Goal: Complete Application Form: Complete application form

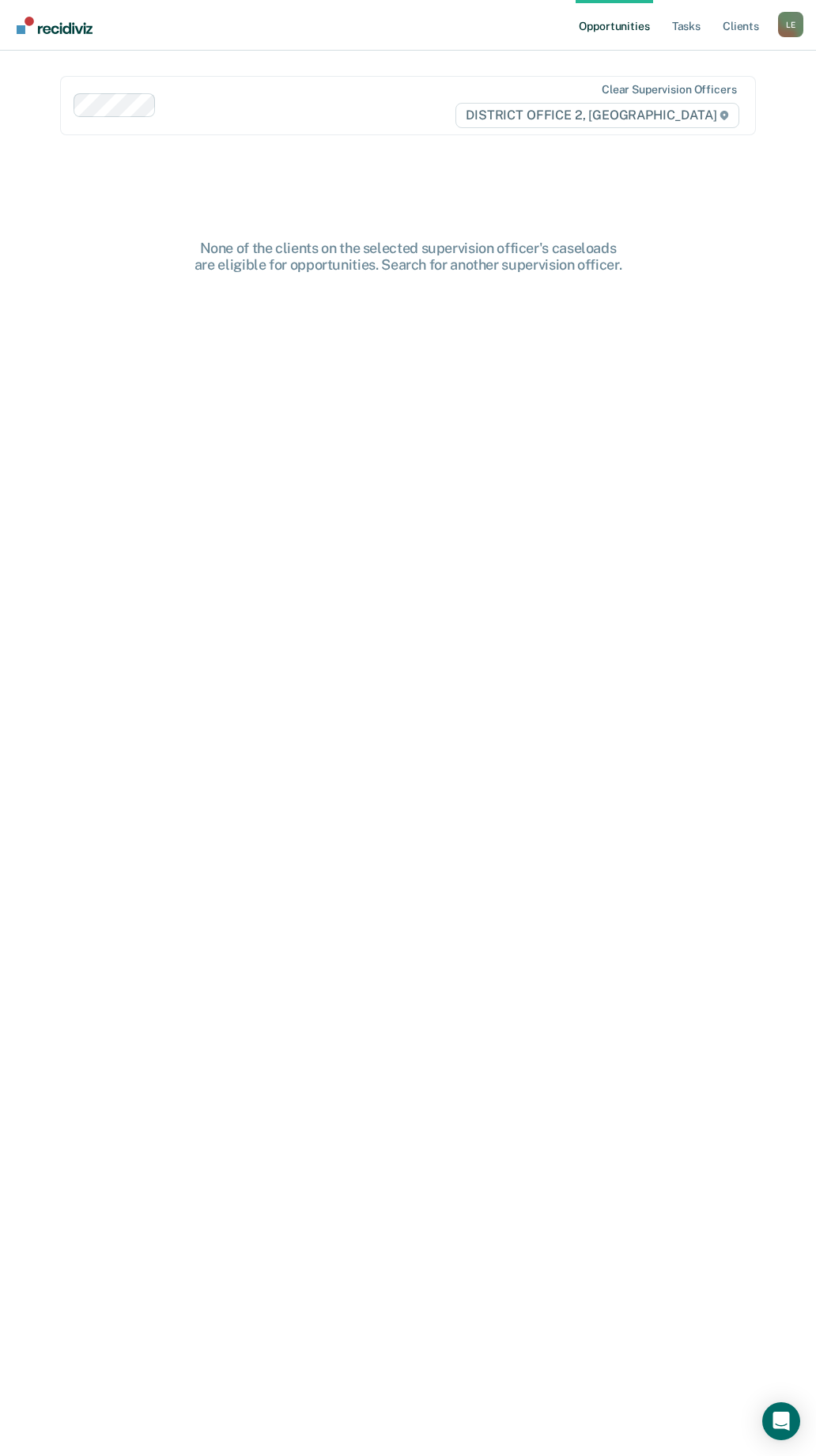
click at [789, 26] on div "L E" at bounding box center [790, 24] width 25 height 25
click at [688, 79] on link "Go to PSI Case Dashboard" at bounding box center [725, 84] width 132 height 14
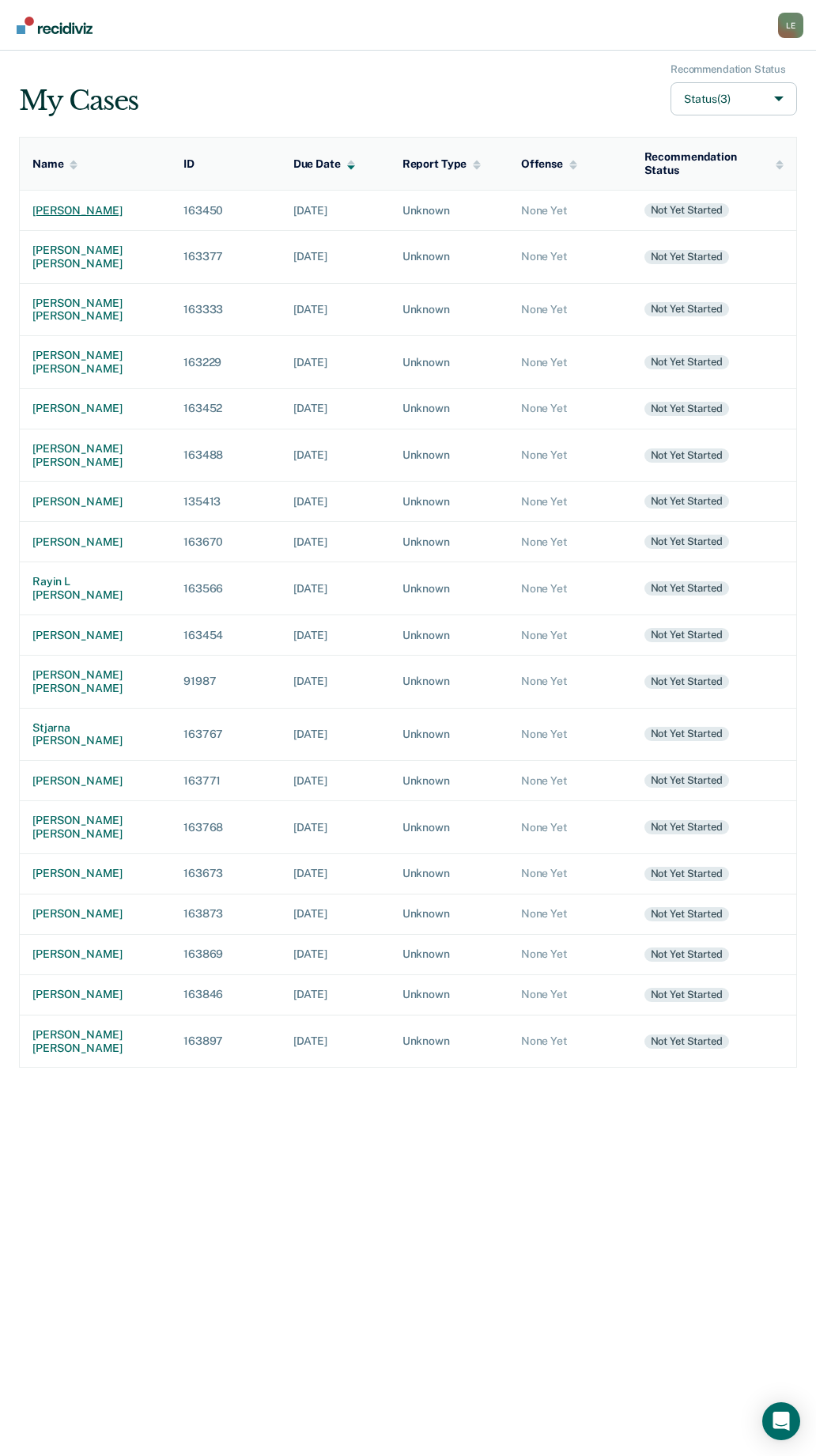
click at [82, 211] on div "[PERSON_NAME]" at bounding box center [95, 211] width 126 height 14
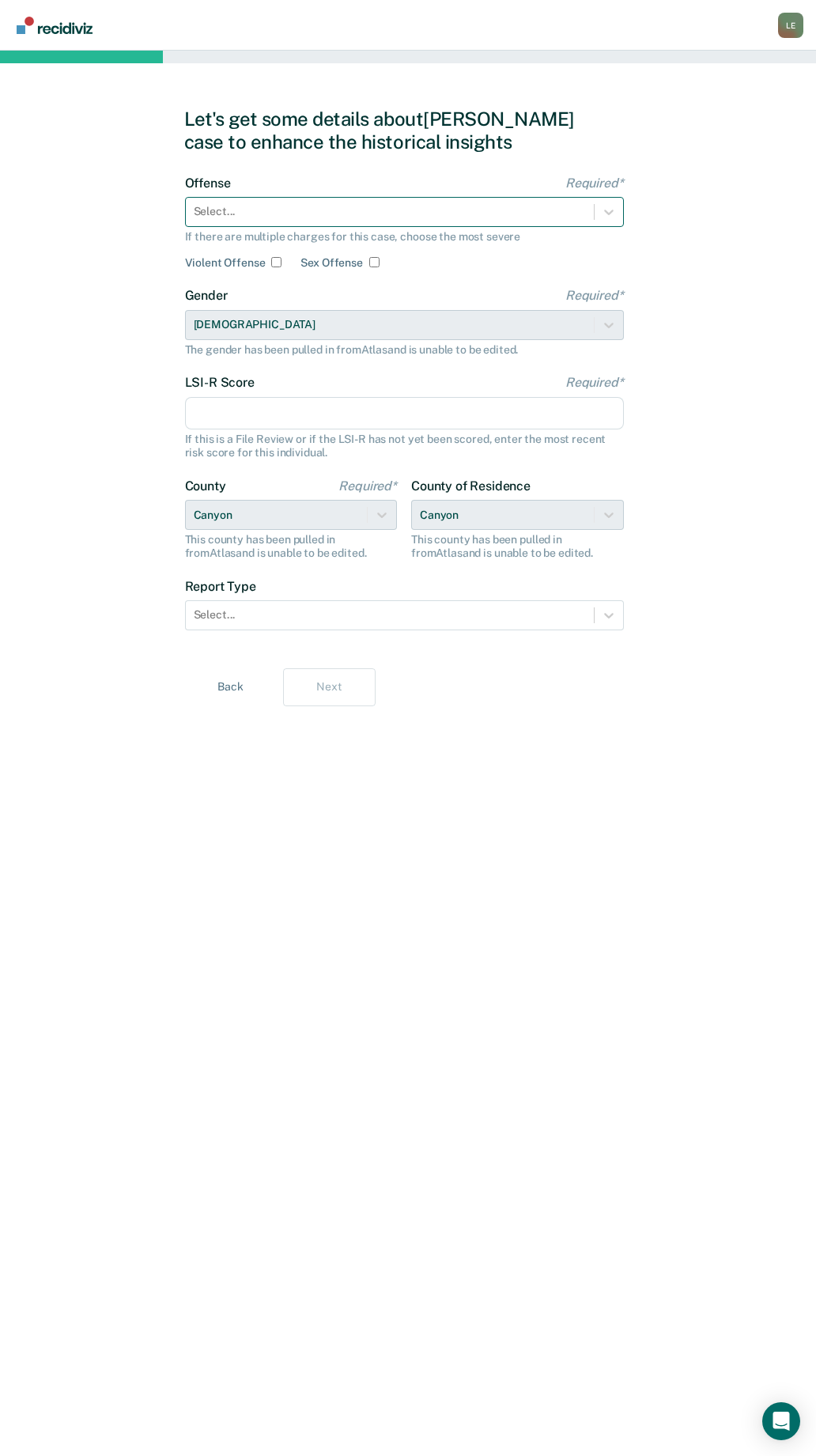
click at [326, 206] on div at bounding box center [390, 211] width 392 height 17
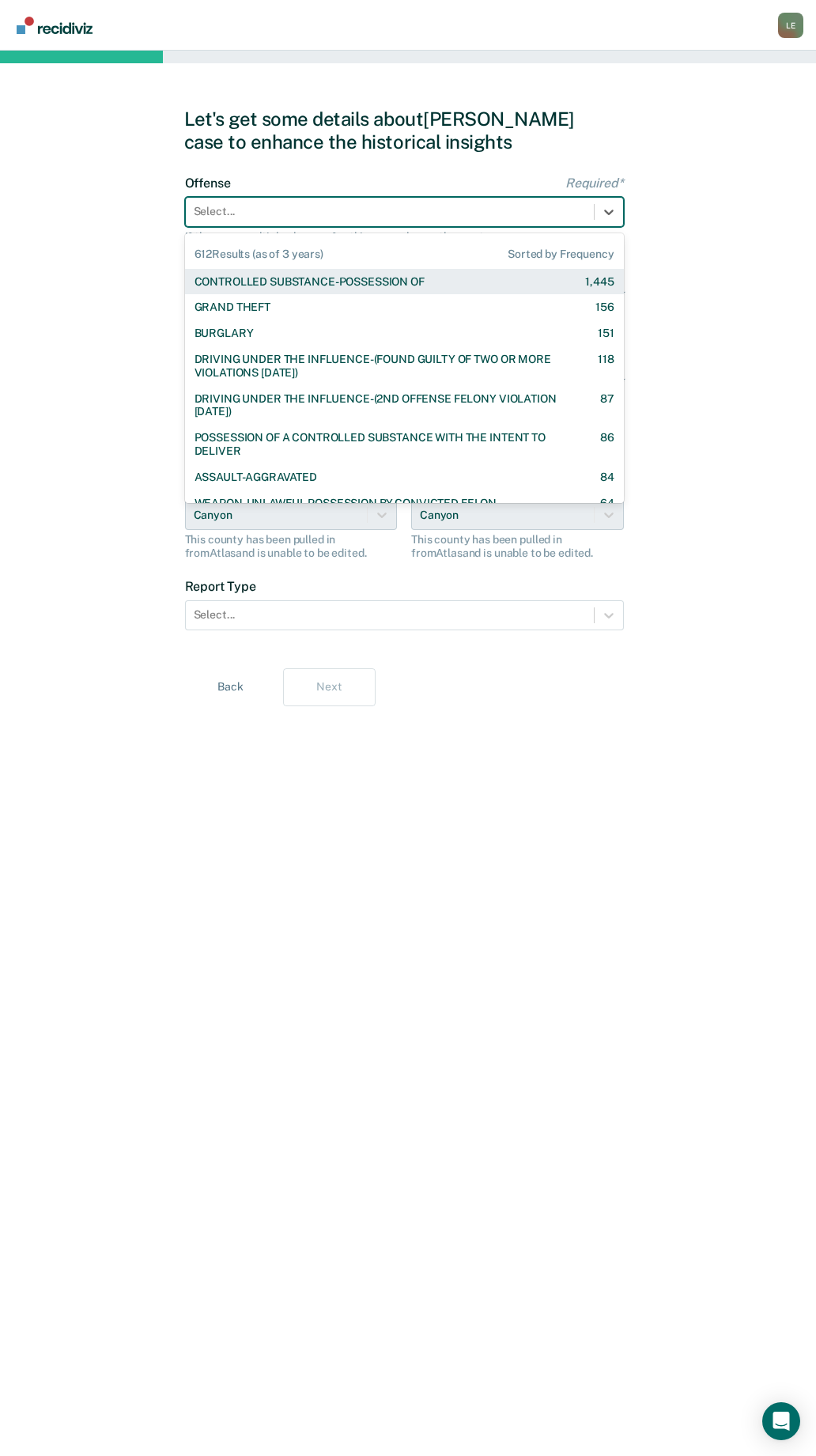
click at [257, 282] on div "CONTROLLED SUBSTANCE-POSSESSION OF" at bounding box center [309, 282] width 230 height 14
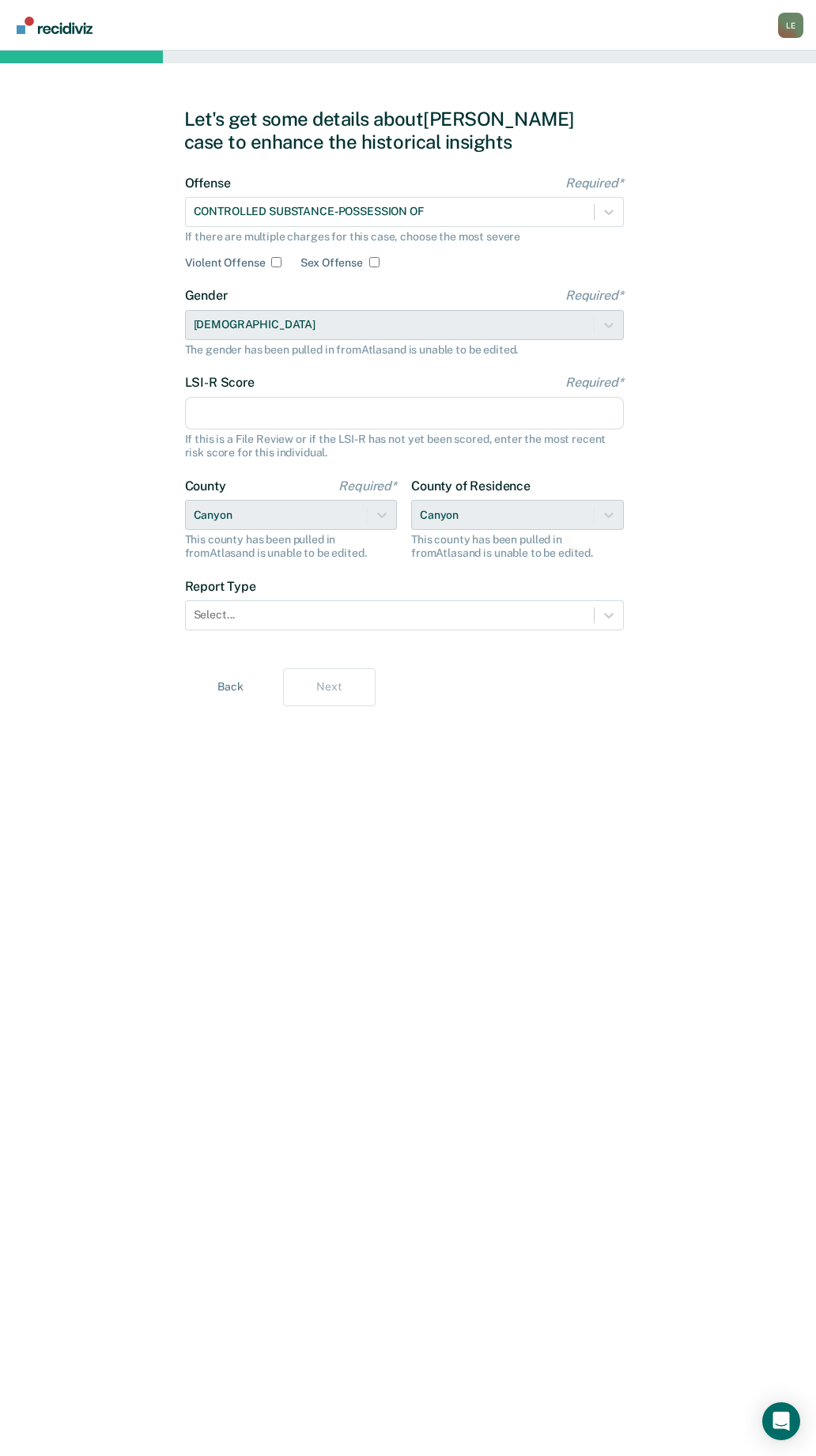
click at [244, 414] on input "LSI-R Score Required*" at bounding box center [404, 413] width 439 height 33
click at [300, 209] on div at bounding box center [390, 211] width 392 height 17
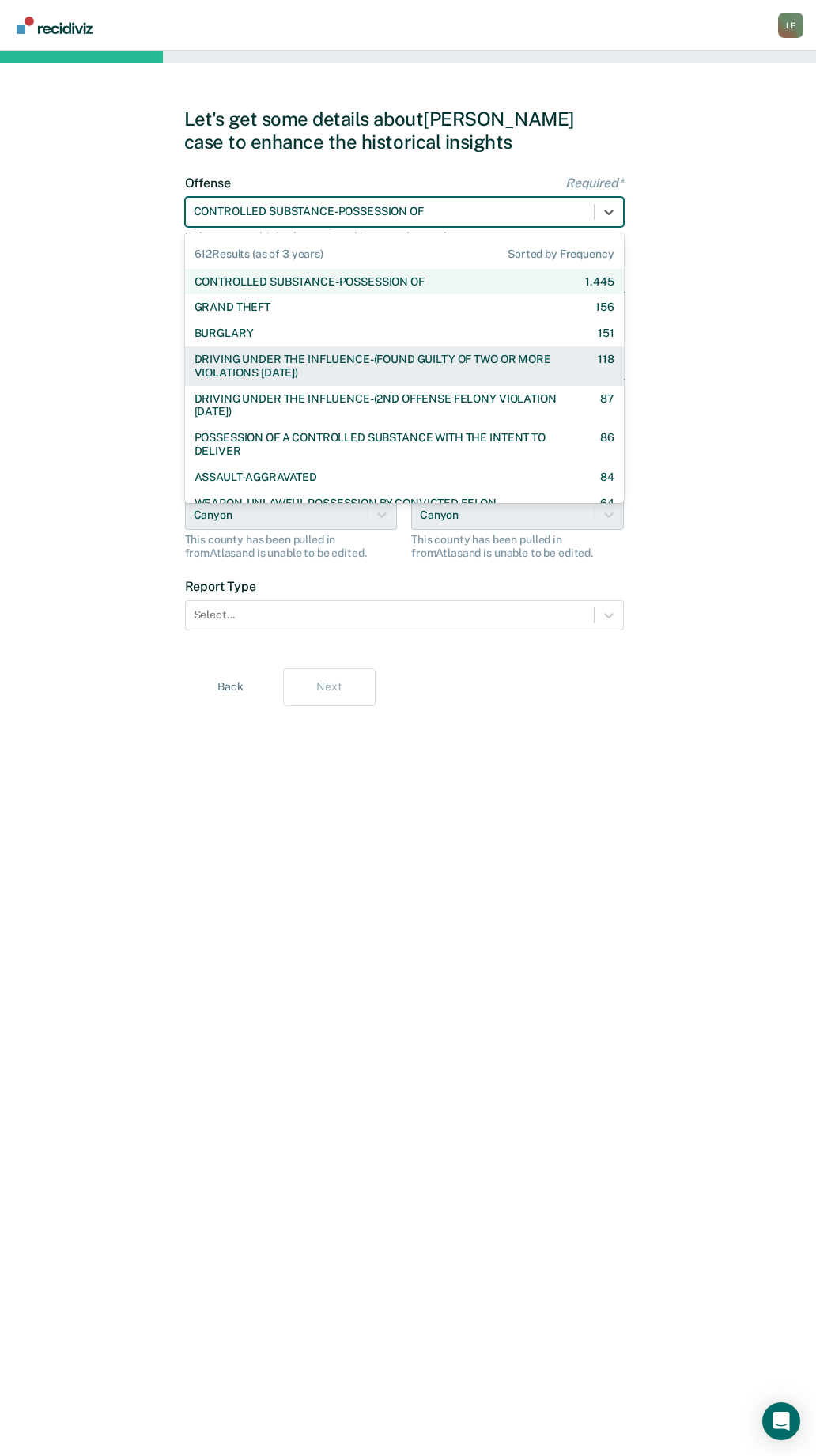
click at [278, 368] on div "DRIVING UNDER THE INFLUENCE-(FOUND GUILTY OF TWO OR MORE VIOLATIONS [DATE])" at bounding box center [382, 366] width 375 height 27
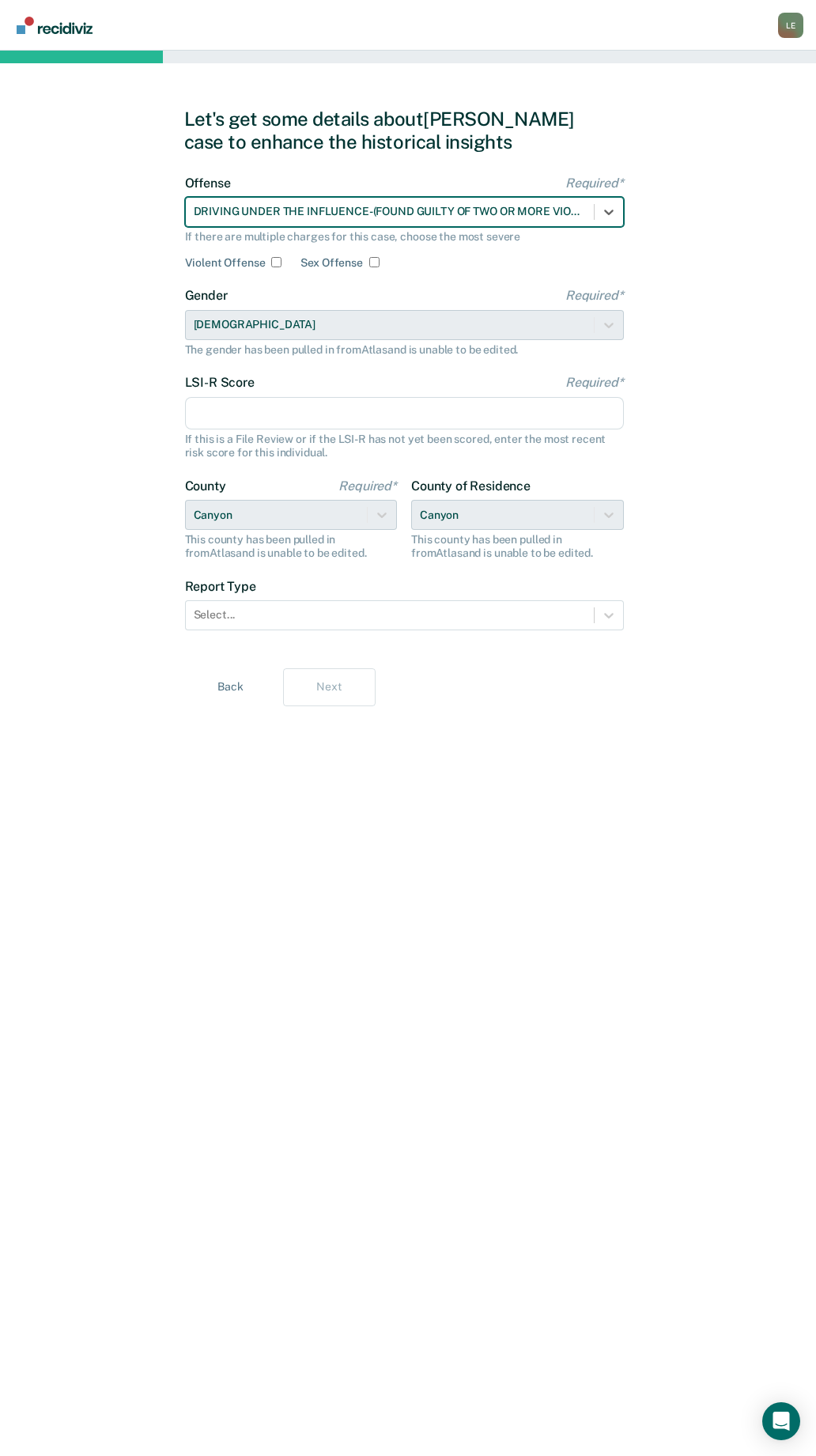
click at [237, 408] on input "LSI-R Score Required*" at bounding box center [404, 413] width 439 height 33
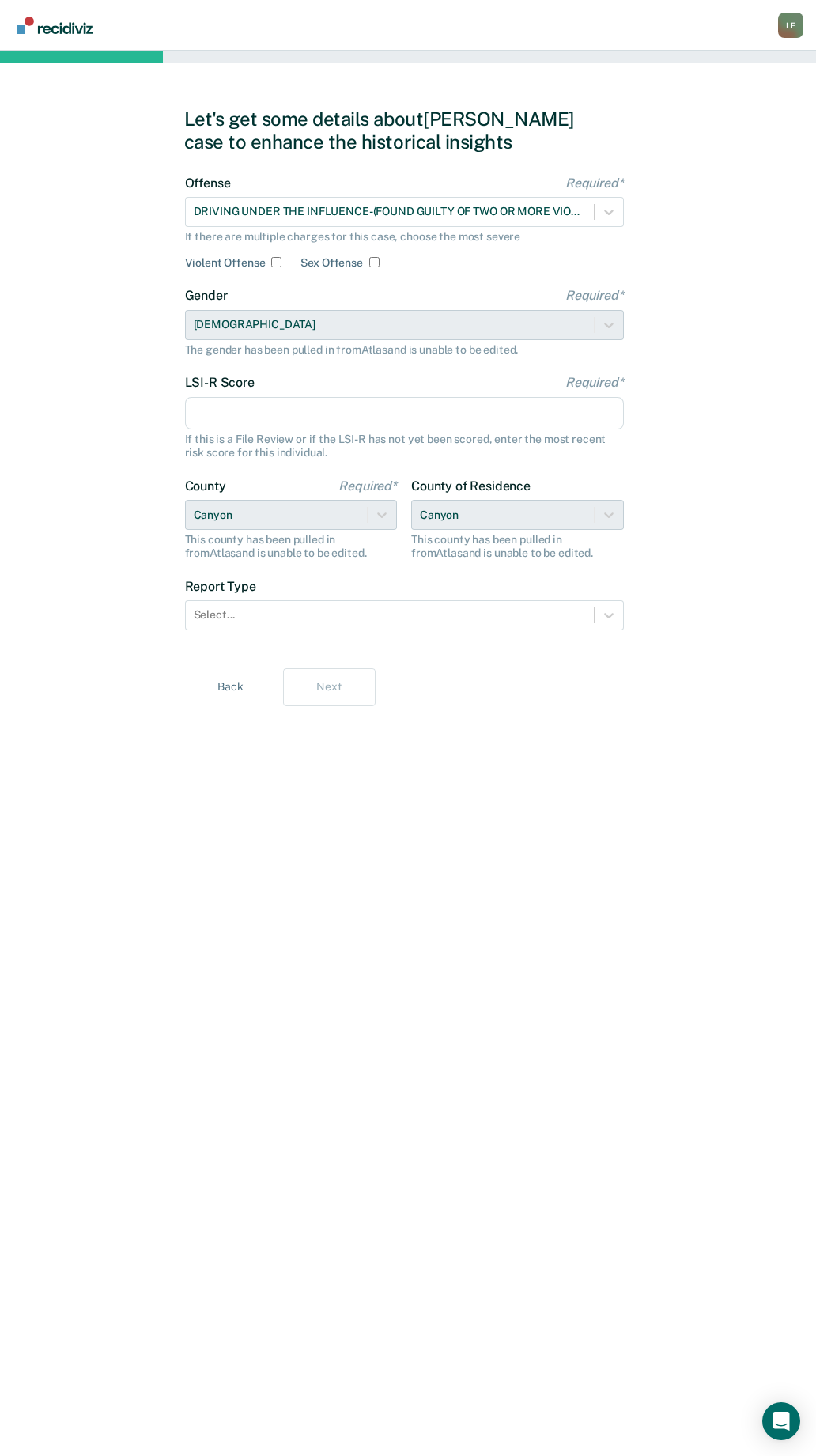
click at [260, 432] on div "LSI-R Score Required* If this is a File Review or if the LSI-R has not yet been…" at bounding box center [404, 416] width 439 height 84
click at [216, 416] on input "LSI-R Score Required*" at bounding box center [404, 413] width 439 height 33
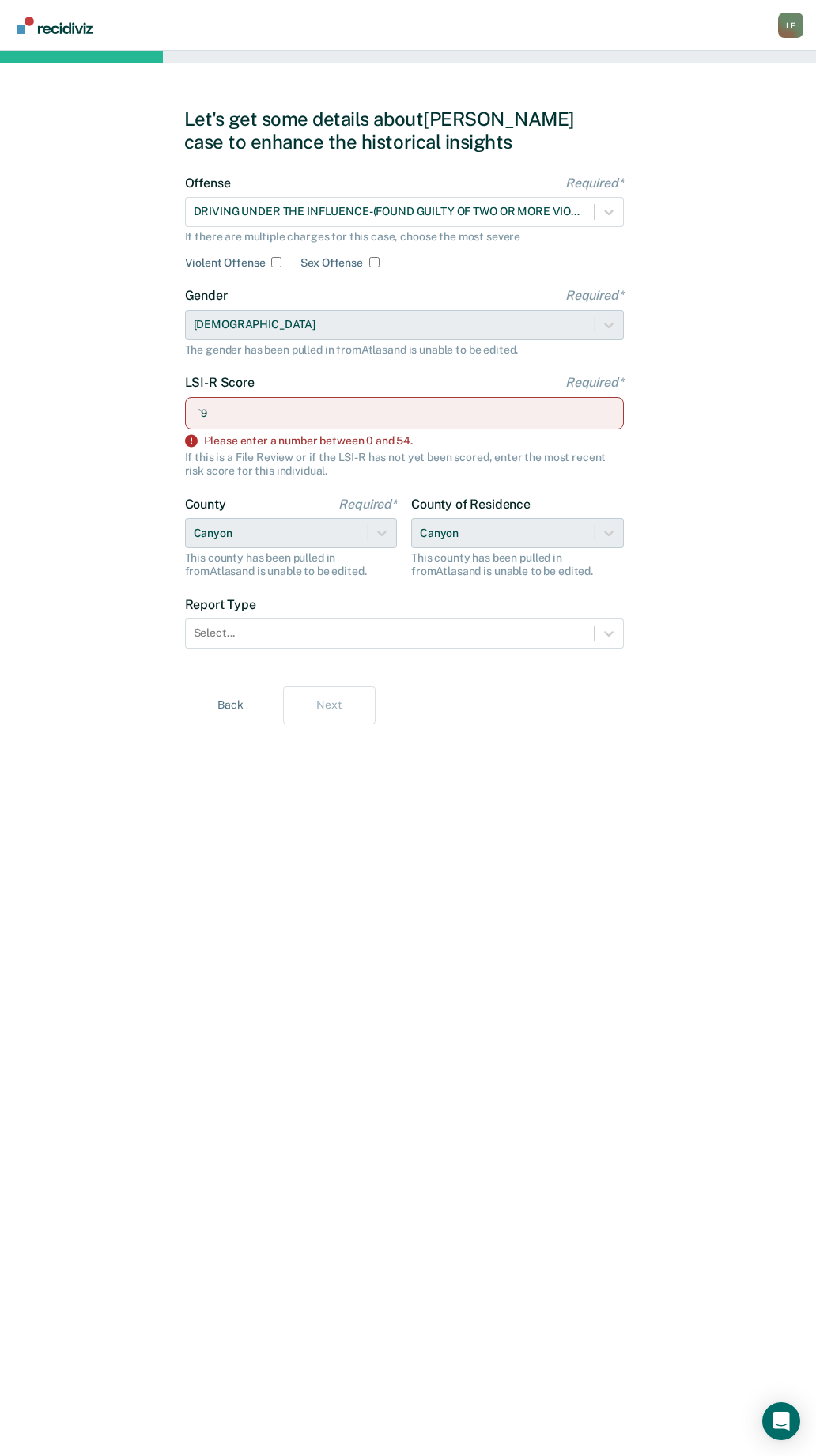
type input "`"
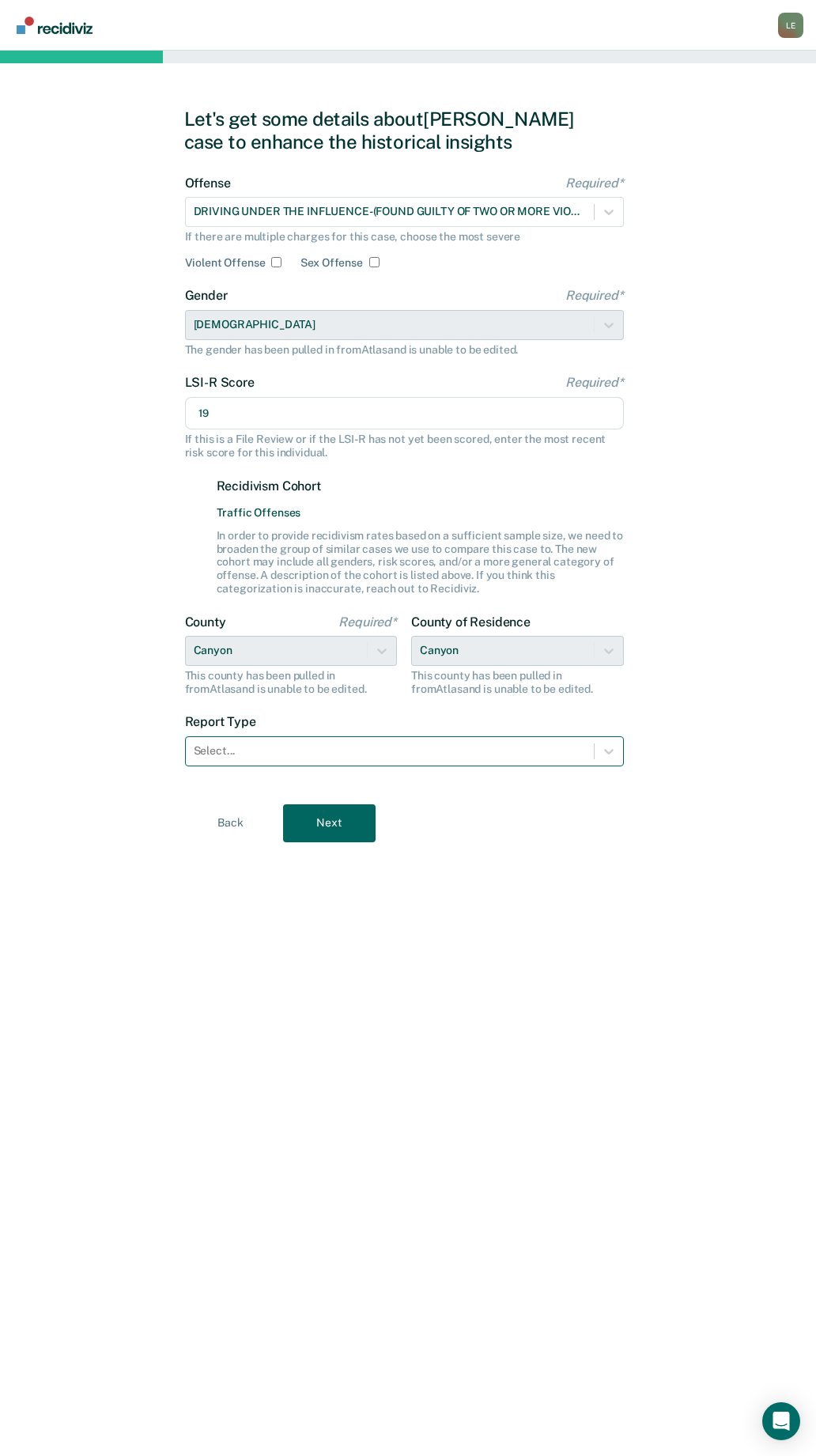
type input "19"
click at [281, 740] on div "Select..." at bounding box center [390, 751] width 408 height 23
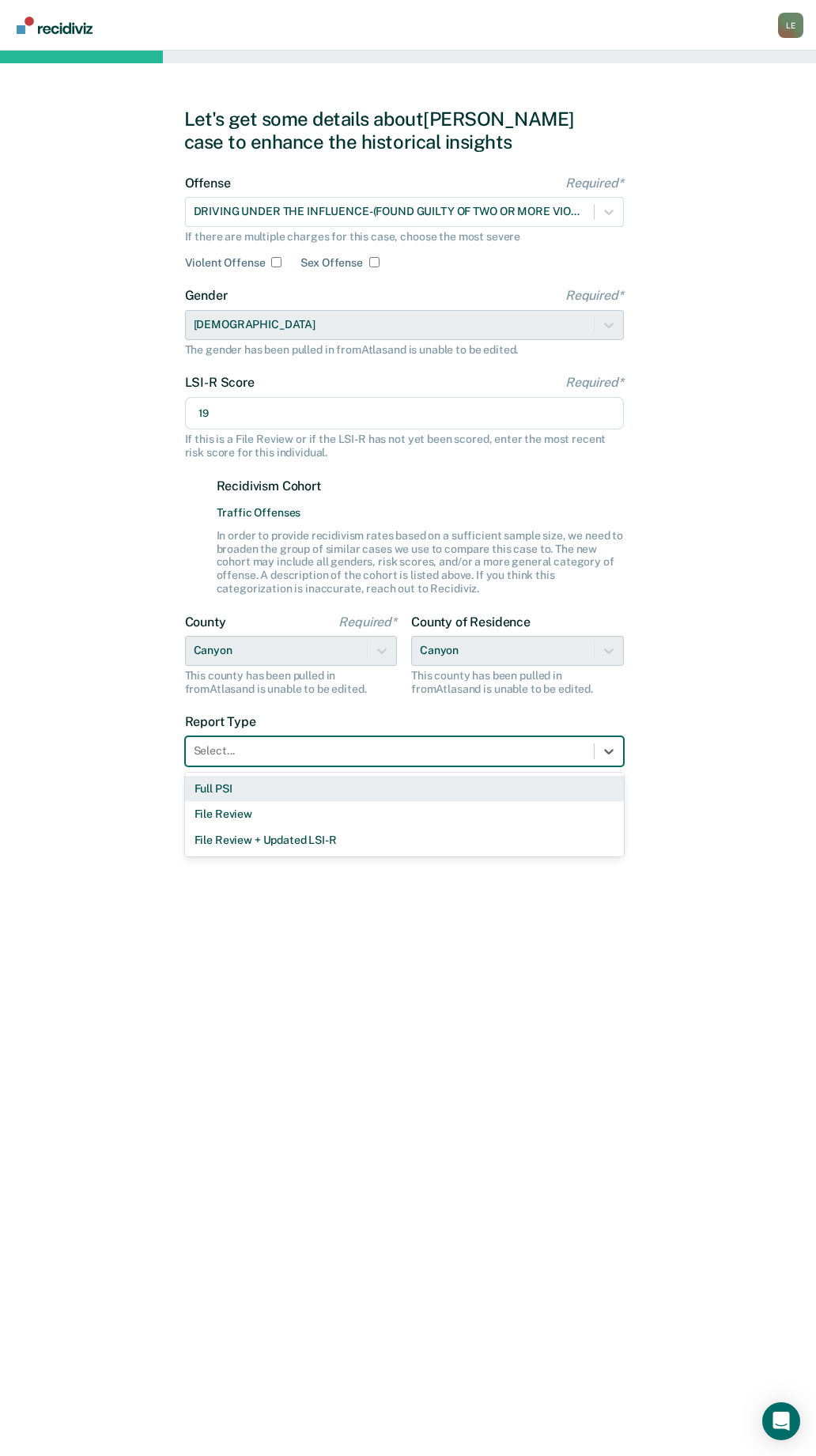
click at [273, 789] on div "Full PSI" at bounding box center [404, 789] width 439 height 26
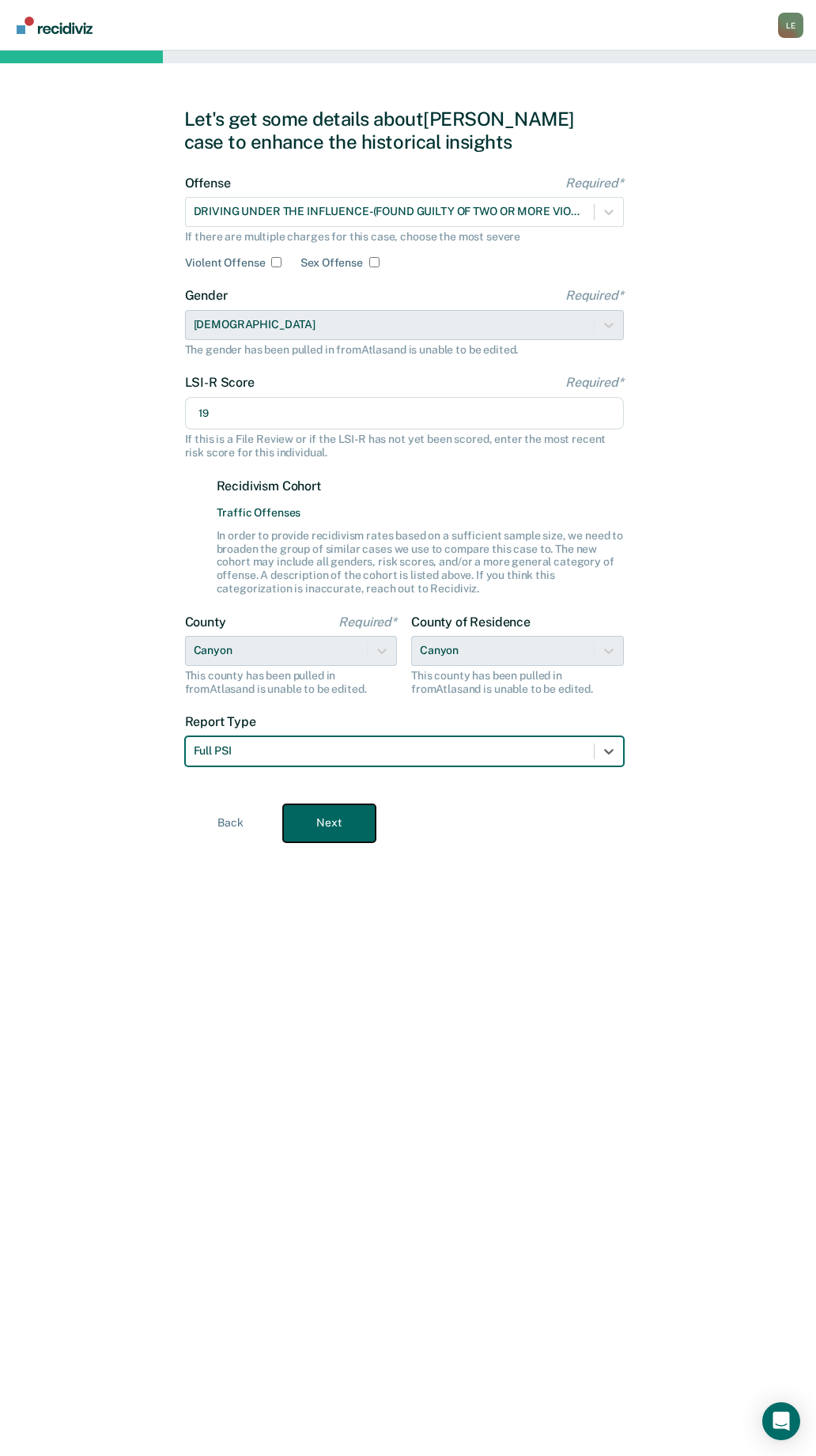
click at [351, 829] on button "Next" at bounding box center [329, 822] width 93 height 38
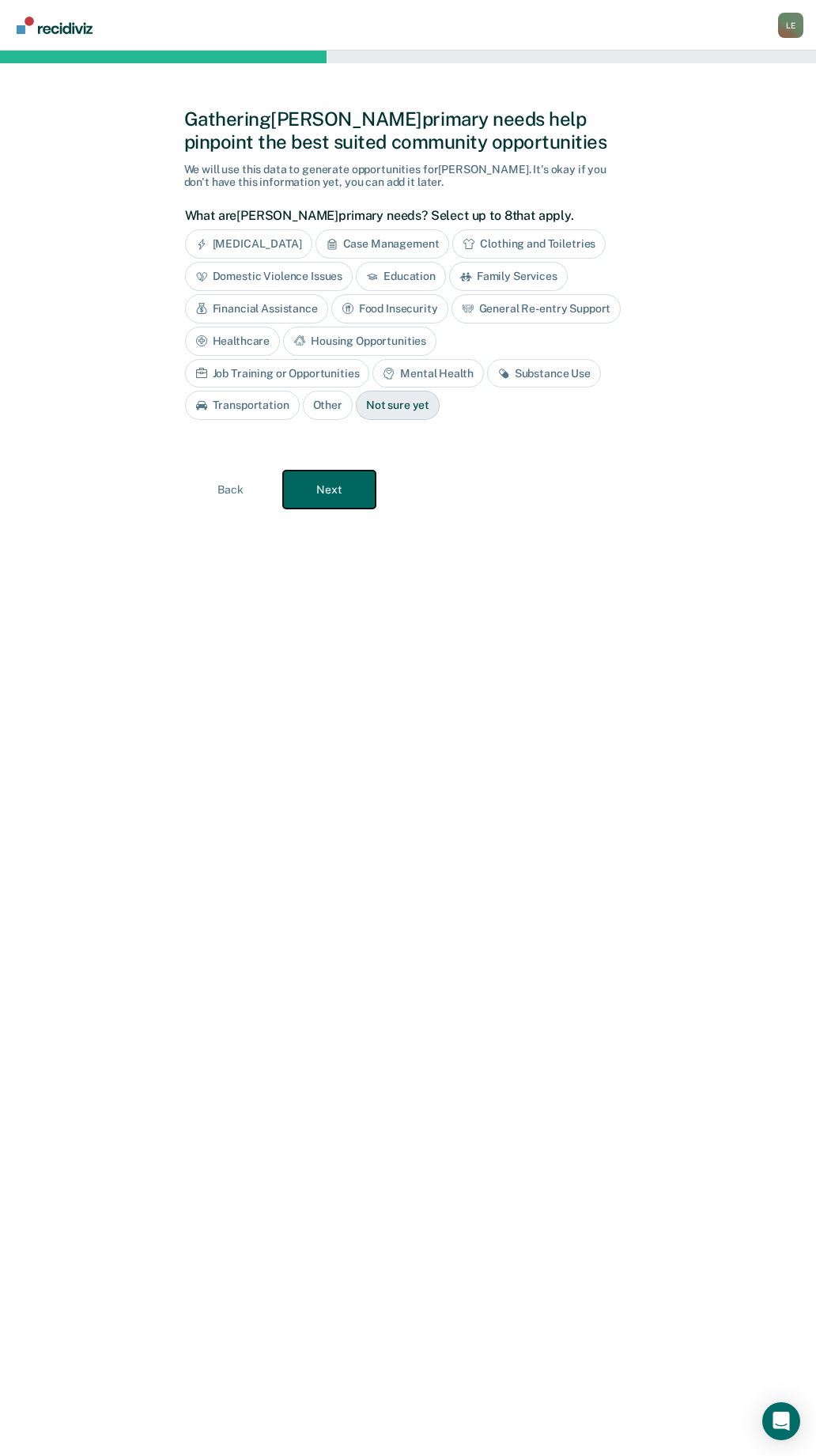
click at [353, 497] on button "Next" at bounding box center [329, 489] width 93 height 38
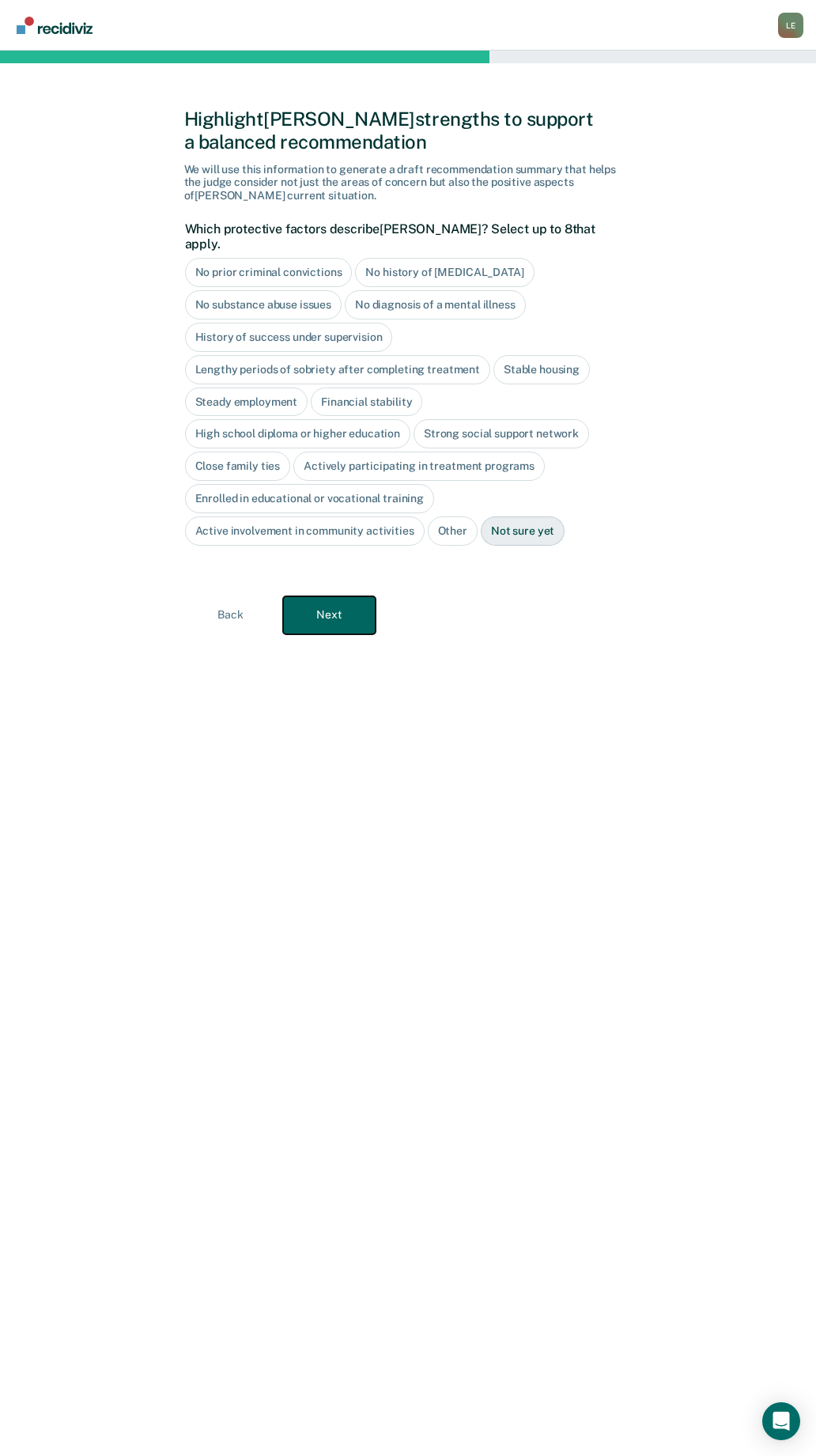
click at [346, 607] on button "Next" at bounding box center [329, 615] width 93 height 38
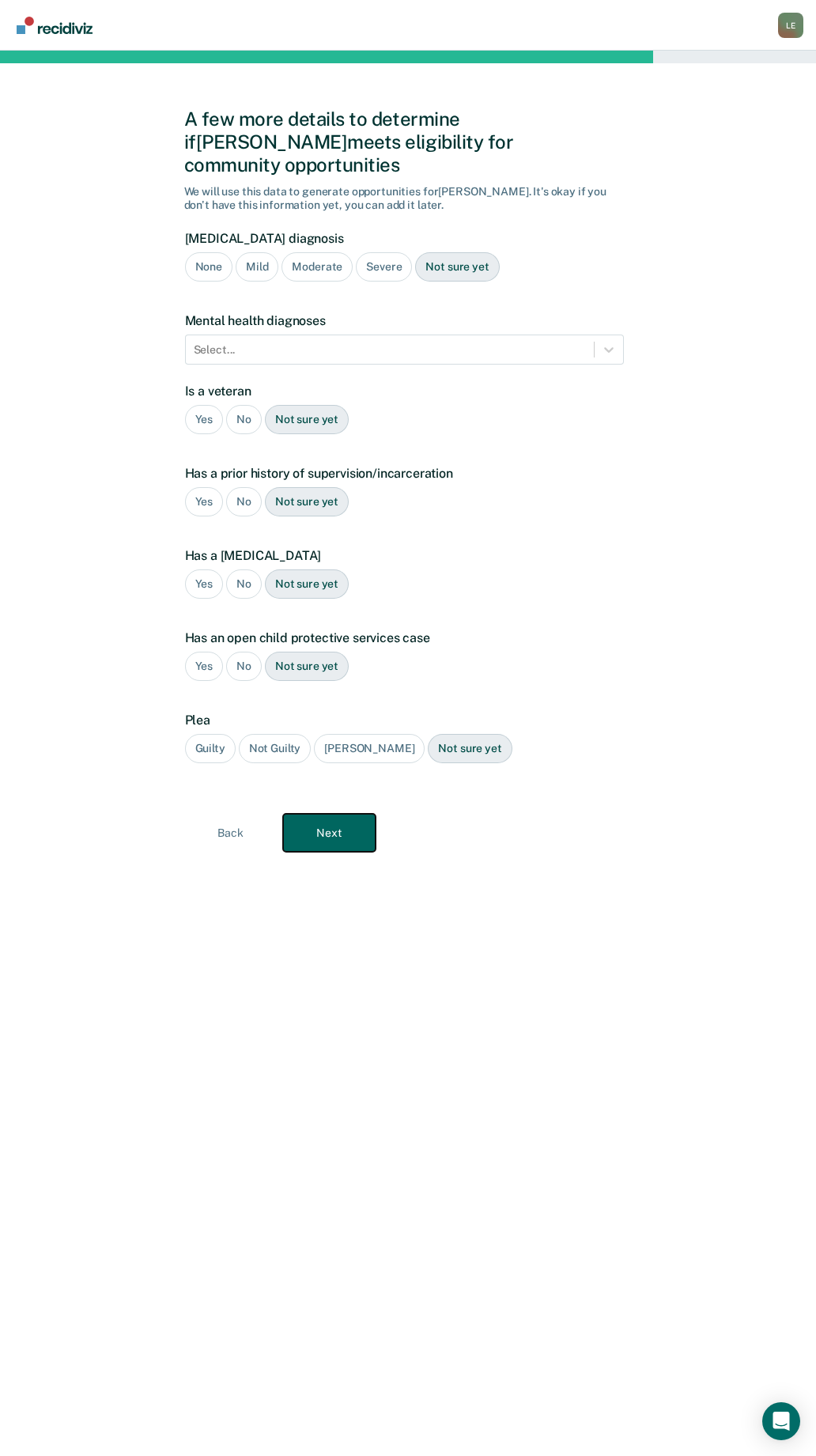
click at [347, 815] on button "Next" at bounding box center [329, 832] width 93 height 38
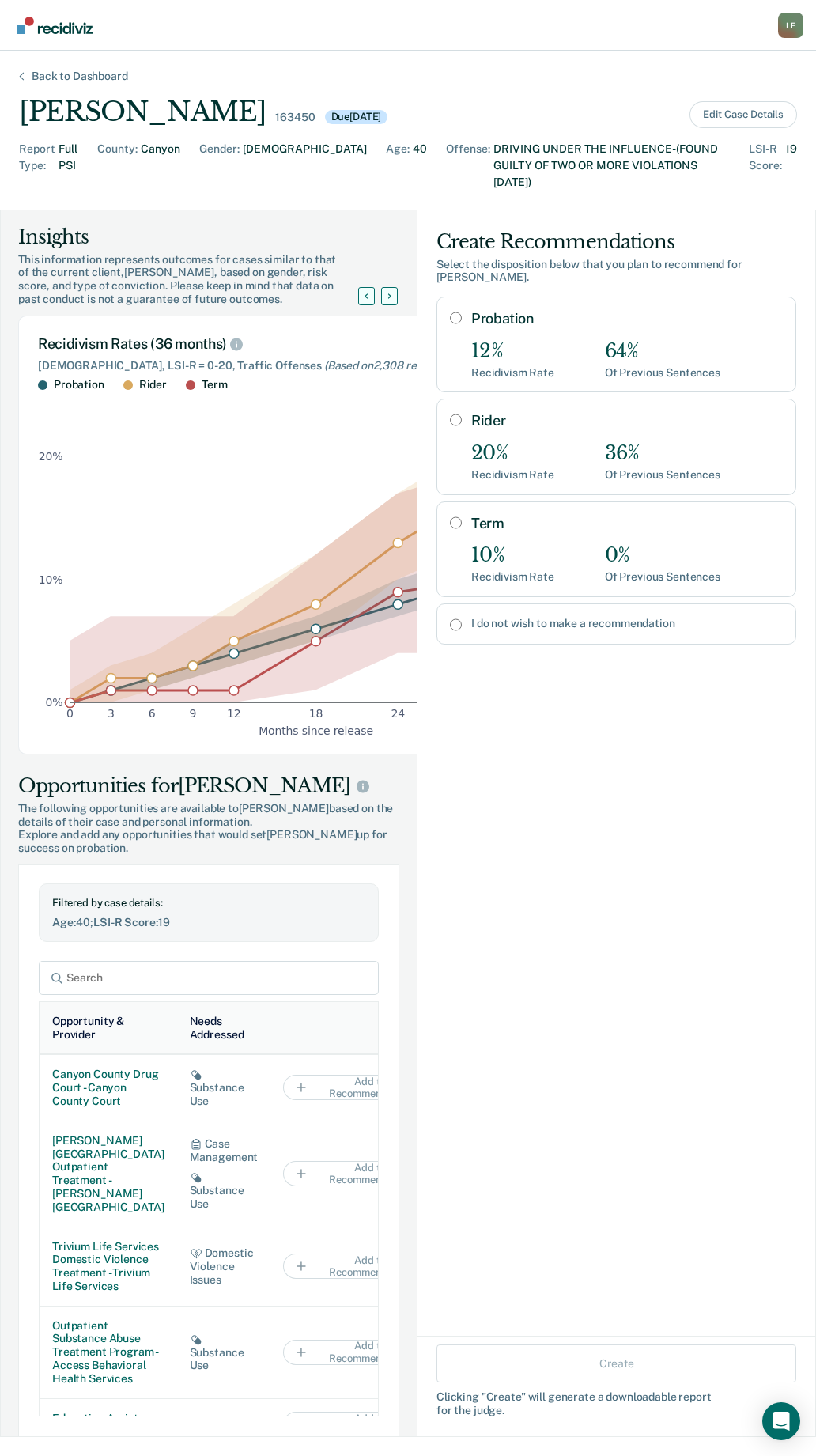
click at [450, 312] on input "Probation" at bounding box center [456, 318] width 12 height 13
radio input "true"
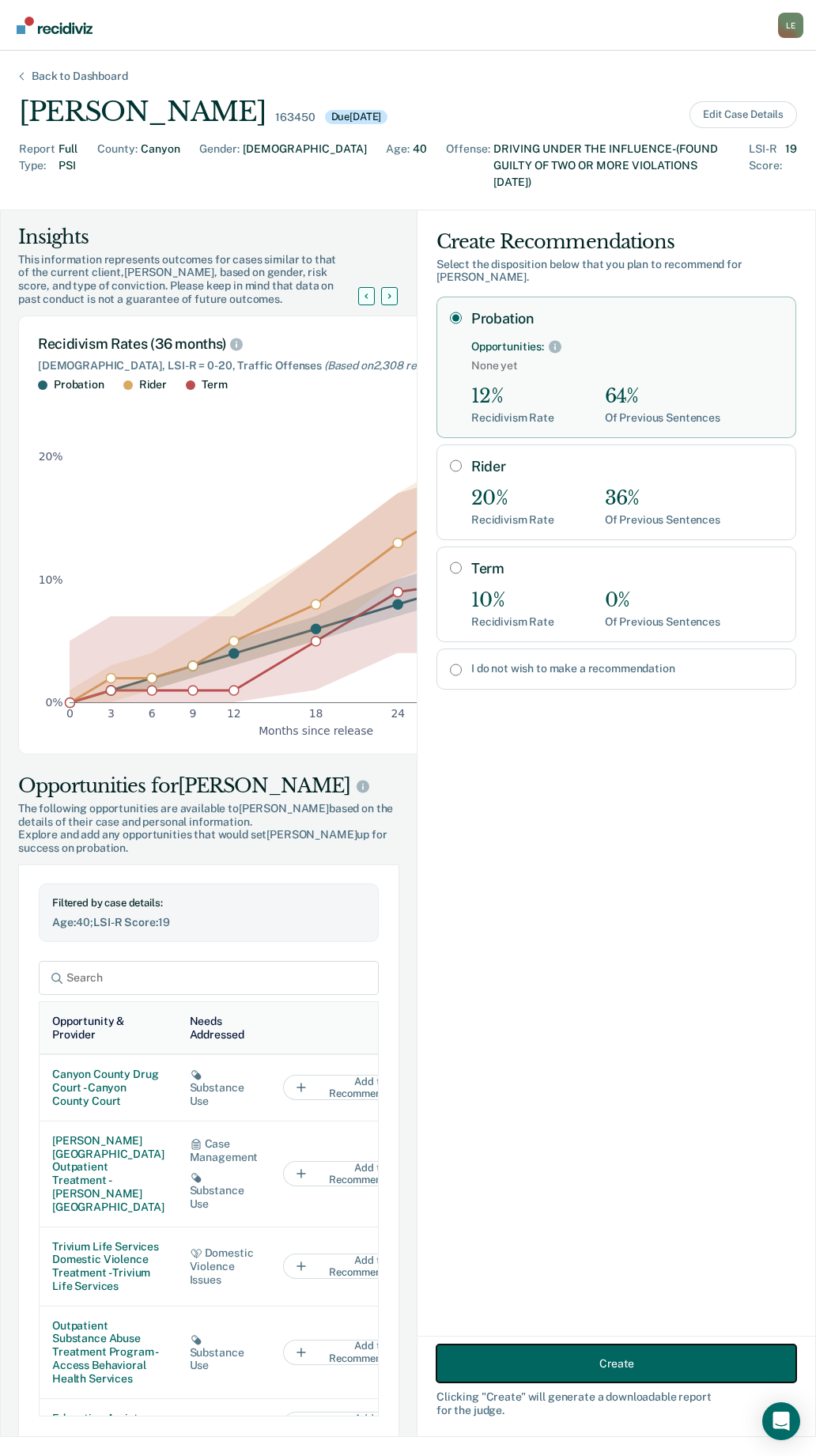
click at [686, 1363] on button "Create" at bounding box center [617, 1363] width 360 height 38
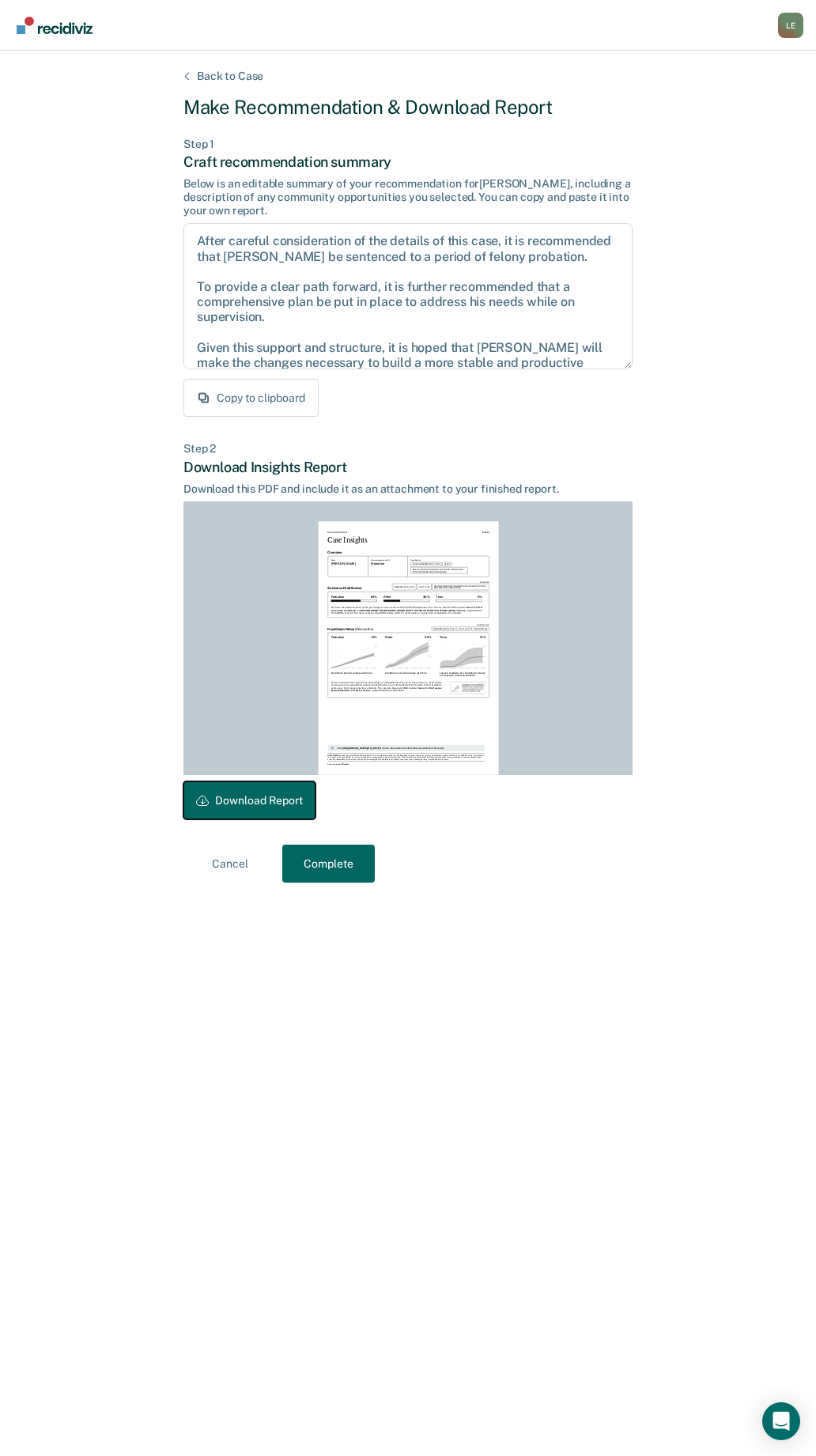
click at [282, 805] on button "Download Report" at bounding box center [249, 800] width 132 height 38
drag, startPoint x: 359, startPoint y: 864, endPoint x: 295, endPoint y: 803, distance: 88.4
click at [358, 864] on button "Complete" at bounding box center [328, 863] width 93 height 38
